Goal: Task Accomplishment & Management: Complete application form

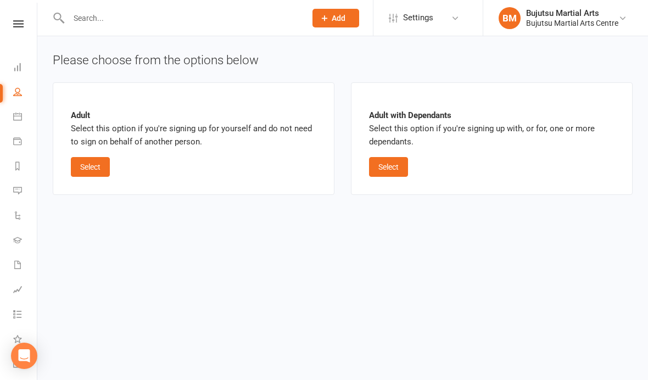
click at [24, 23] on link at bounding box center [18, 23] width 39 height 7
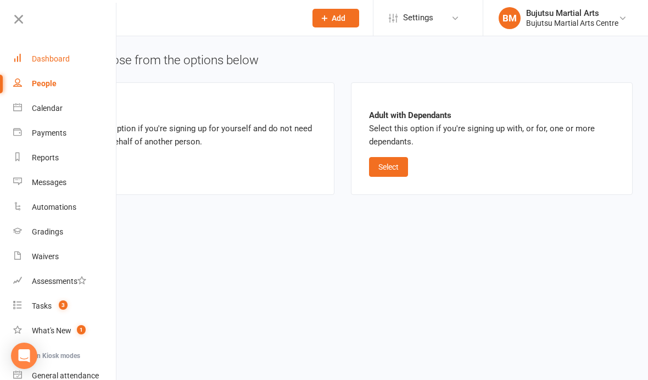
click at [63, 57] on div "Dashboard" at bounding box center [51, 58] width 38 height 9
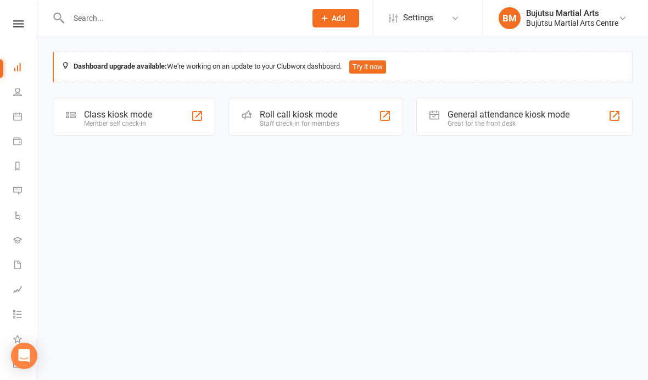
click at [147, 20] on input "text" at bounding box center [181, 17] width 233 height 15
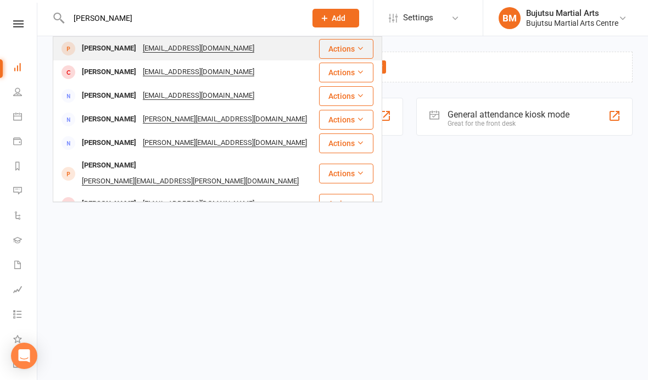
type input "[PERSON_NAME]"
click at [102, 52] on div "[PERSON_NAME]" at bounding box center [109, 49] width 61 height 16
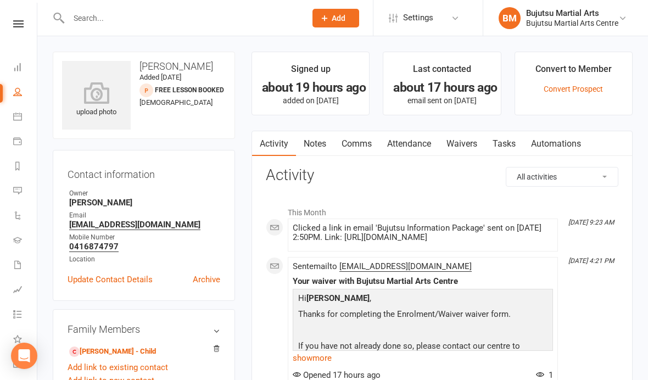
click at [469, 142] on link "Waivers" at bounding box center [462, 143] width 46 height 25
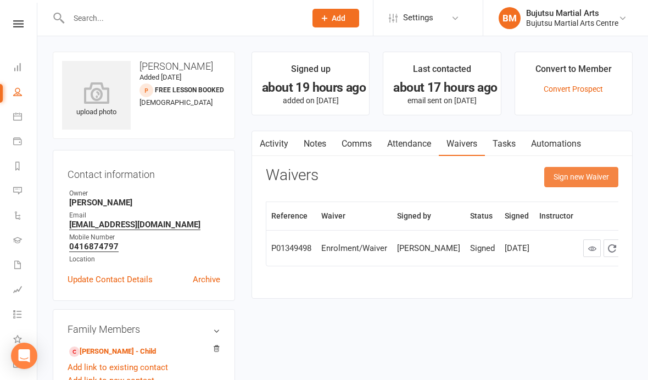
click at [568, 177] on button "Sign new Waiver" at bounding box center [582, 177] width 74 height 20
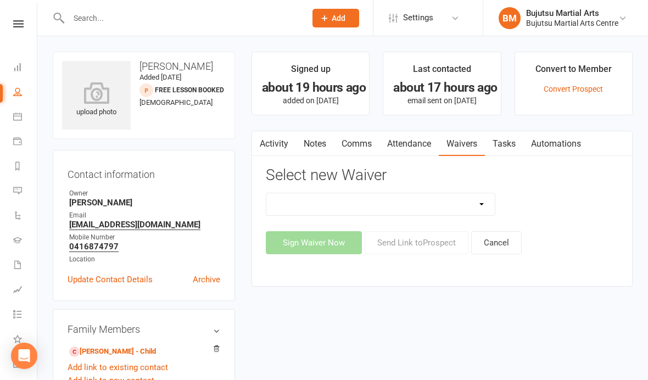
click at [390, 204] on select "Bujutsu Child Care Kids Karate Program Cash Upfront Membership Application Chan…" at bounding box center [381, 204] width 229 height 22
select select "272"
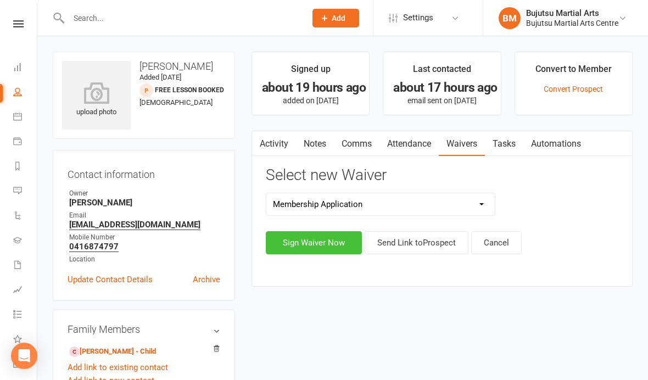
click at [319, 245] on button "Sign Waiver Now" at bounding box center [314, 242] width 96 height 23
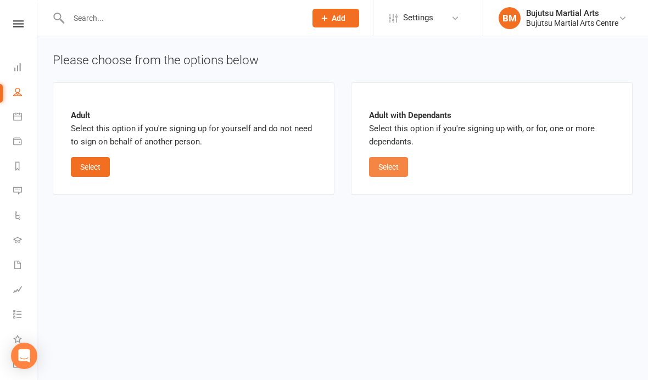
click at [397, 165] on button "Select" at bounding box center [388, 167] width 39 height 20
select select "bank_account"
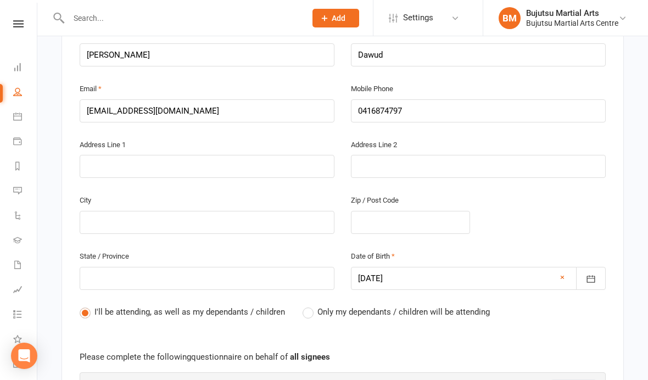
scroll to position [336, 0]
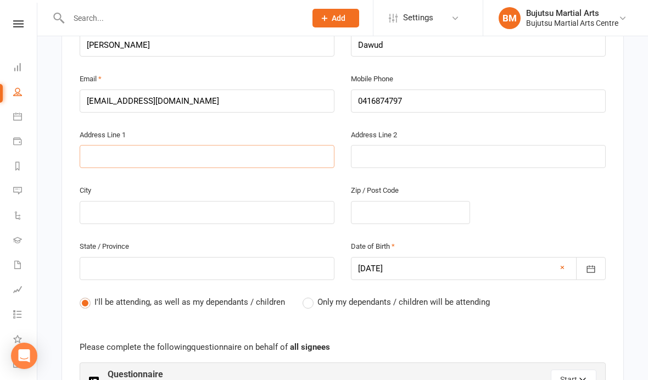
click at [202, 149] on input "text" at bounding box center [207, 156] width 255 height 23
type input "2"
type input "26"
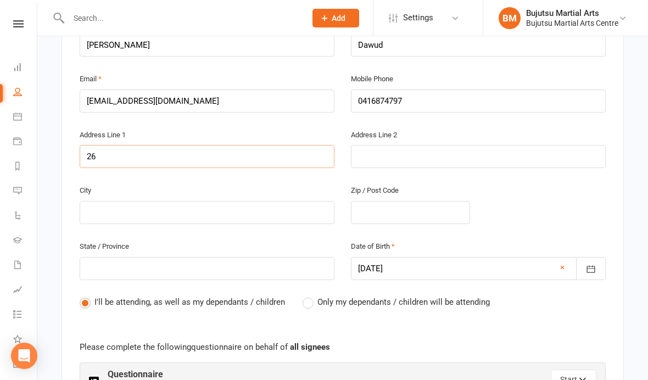
type input "26 C"
type input "26 Co"
type input "26 Col"
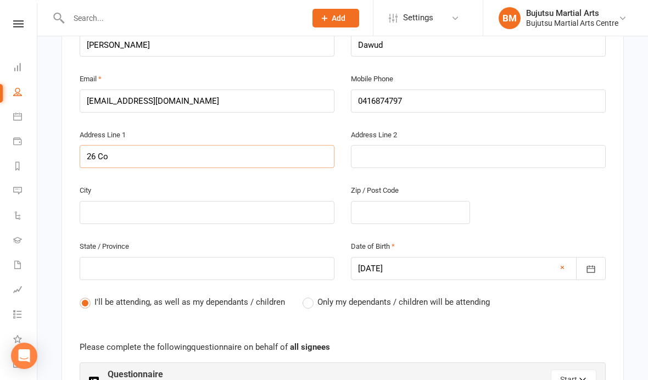
type input "26 Col"
type input "26 Colo"
type input "26 Color"
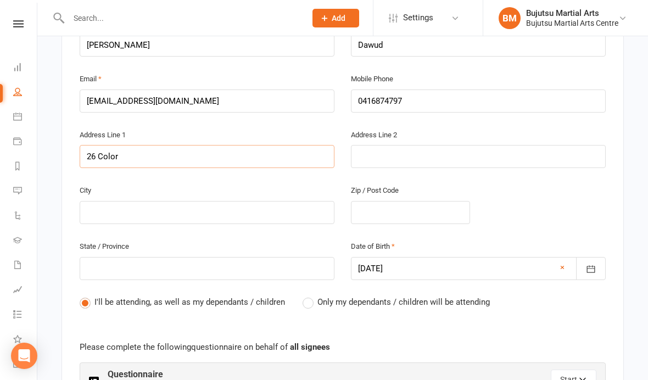
type input "26 Colora"
type input "26 Colorad"
type input "26 Colorado"
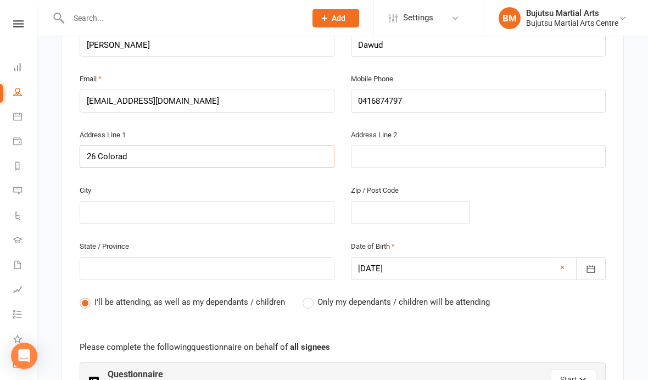
type input "26 Colorado"
type input "26 Colorado S"
type input "26 Colorado St"
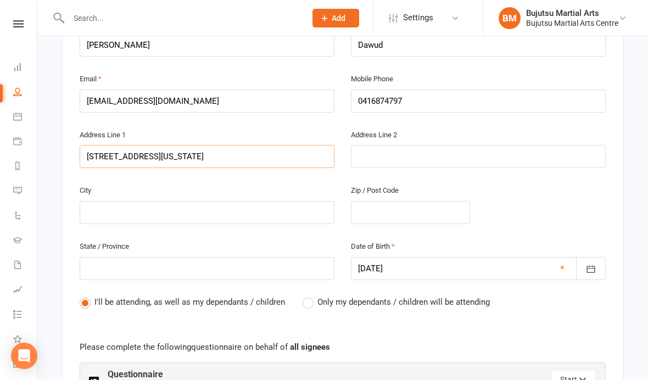
type input "26 Colorado St"
click at [225, 212] on input "text" at bounding box center [207, 212] width 255 height 23
type input "K"
type input "Ke"
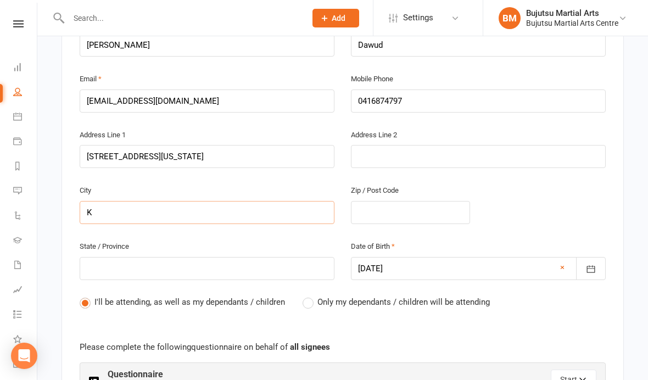
type input "Ke"
type input "Kea"
type input "Kear"
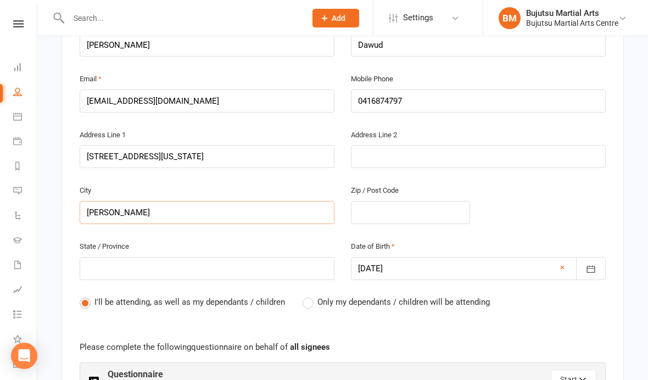
type input "Kearn"
type input "Kearns"
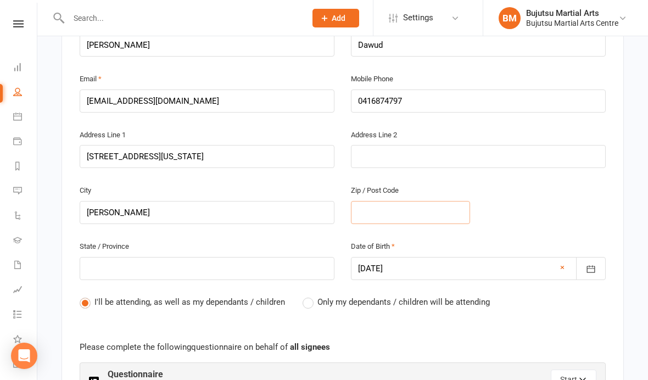
click at [404, 210] on input "text" at bounding box center [410, 212] width 119 height 23
type input "2"
type input "25"
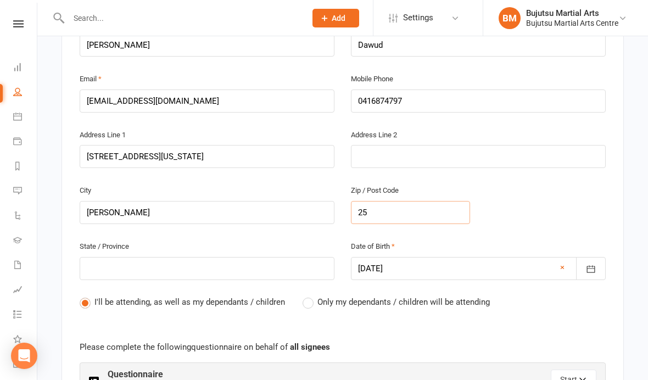
type input "255"
type input "2558"
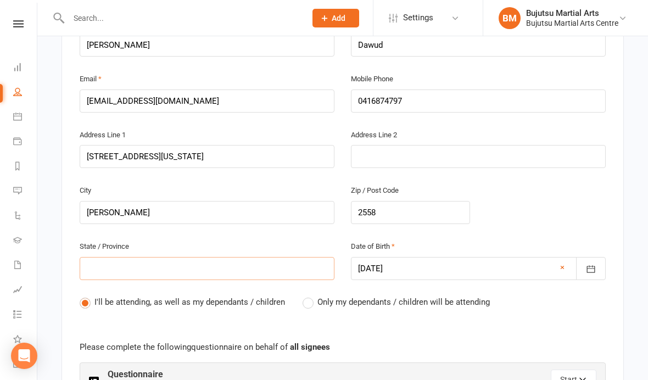
click at [247, 271] on input "text" at bounding box center [207, 268] width 255 height 23
type input "N"
type input "NS"
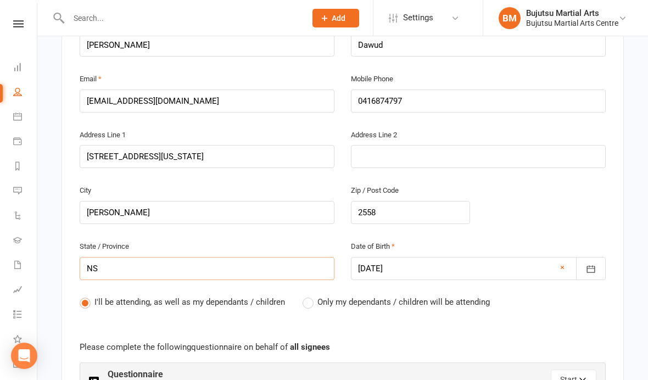
type input "NSW"
click at [312, 304] on label "Only my dependants / children will be attending" at bounding box center [396, 302] width 187 height 13
click at [310, 296] on input "Only my dependants / children will be attending" at bounding box center [306, 296] width 7 height 0
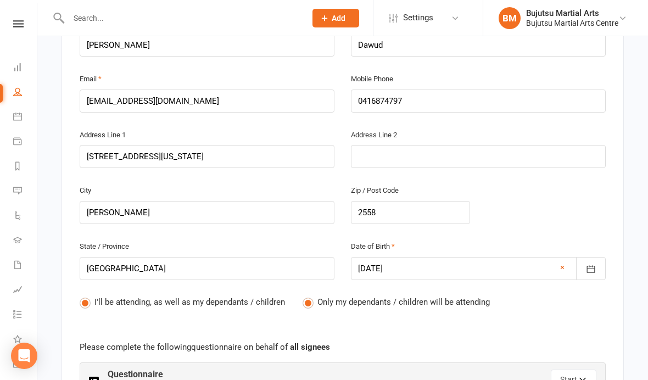
radio input "true"
radio input "false"
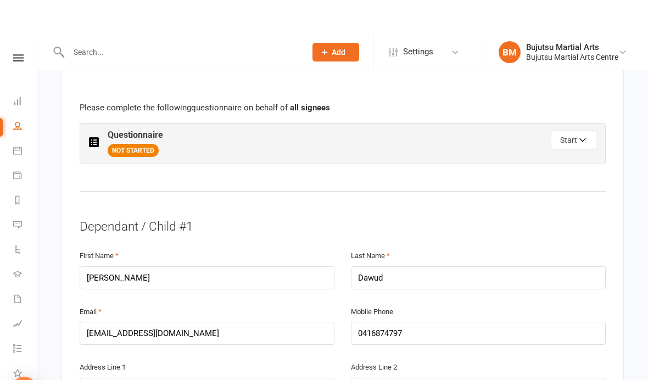
scroll to position [616, 0]
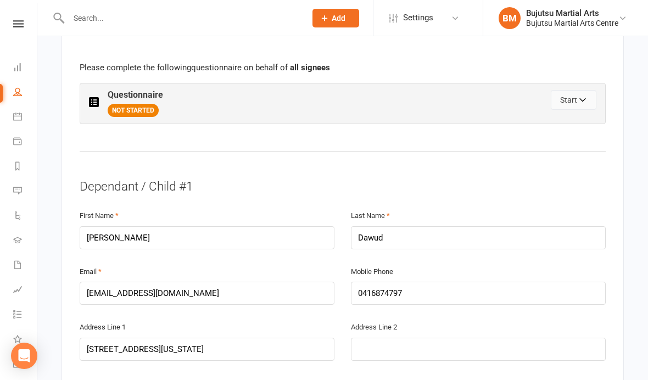
click at [580, 98] on icon "button" at bounding box center [584, 102] width 8 height 8
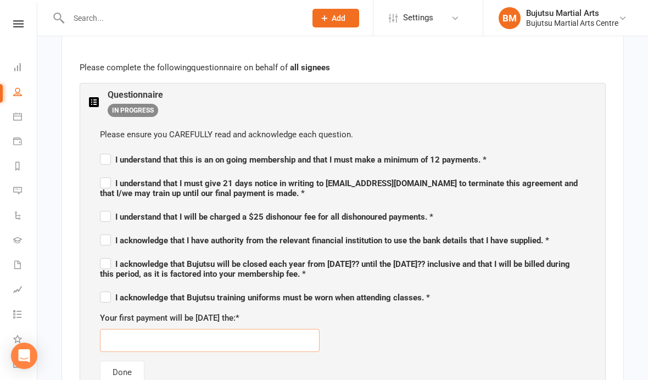
click at [241, 342] on input "text" at bounding box center [210, 340] width 220 height 23
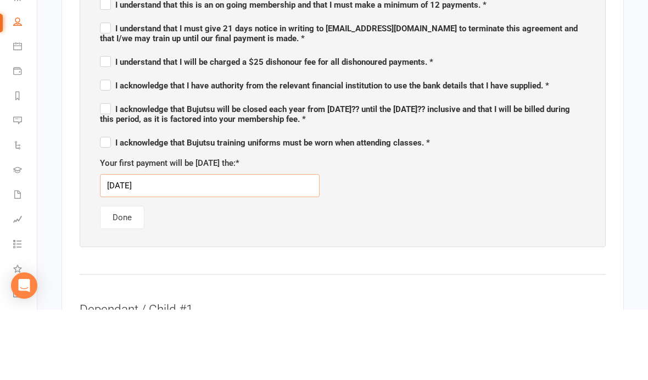
type input "19/09/2025"
click at [452, 227] on div "Please ensure you CAREFULLY read and acknowledge each question. I understand th…" at bounding box center [343, 171] width 508 height 278
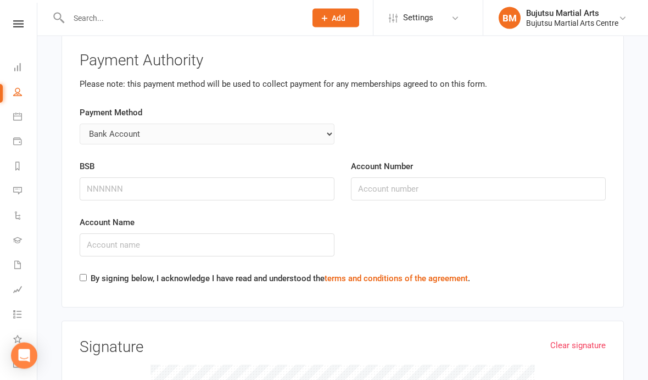
scroll to position [2862, 0]
